Goal: Transaction & Acquisition: Obtain resource

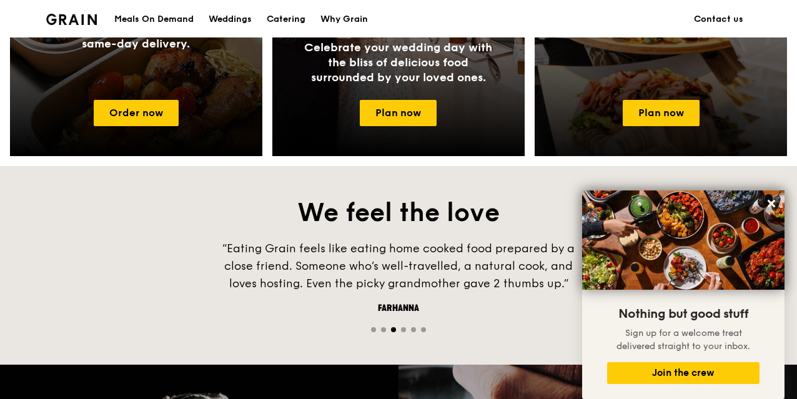
scroll to position [725, 0]
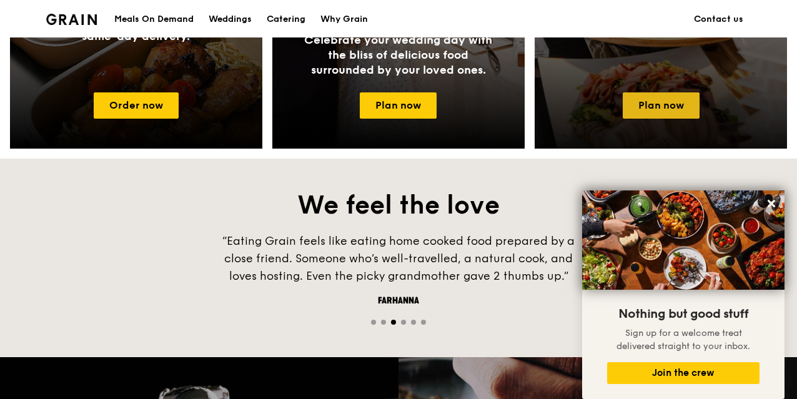
click at [666, 107] on link "Plan now" at bounding box center [661, 105] width 77 height 26
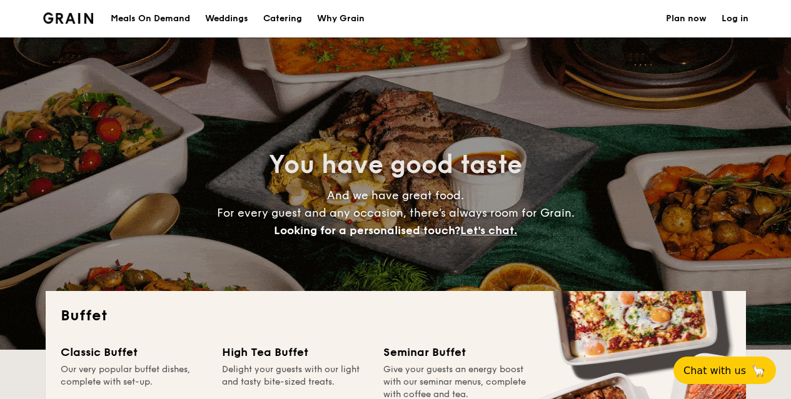
select select
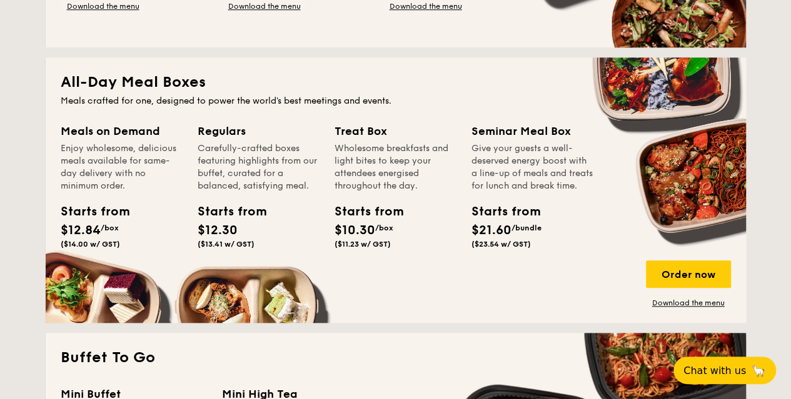
scroll to position [510, 0]
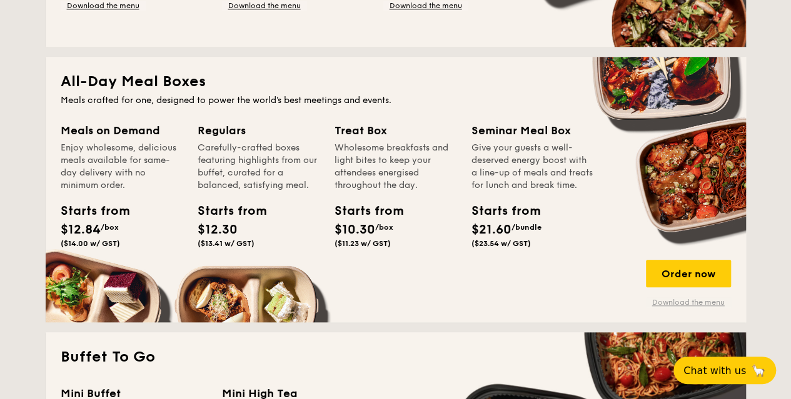
click at [691, 301] on link "Download the menu" at bounding box center [688, 302] width 85 height 10
click at [682, 303] on link "Download the menu" at bounding box center [688, 302] width 85 height 10
